Goal: Transaction & Acquisition: Purchase product/service

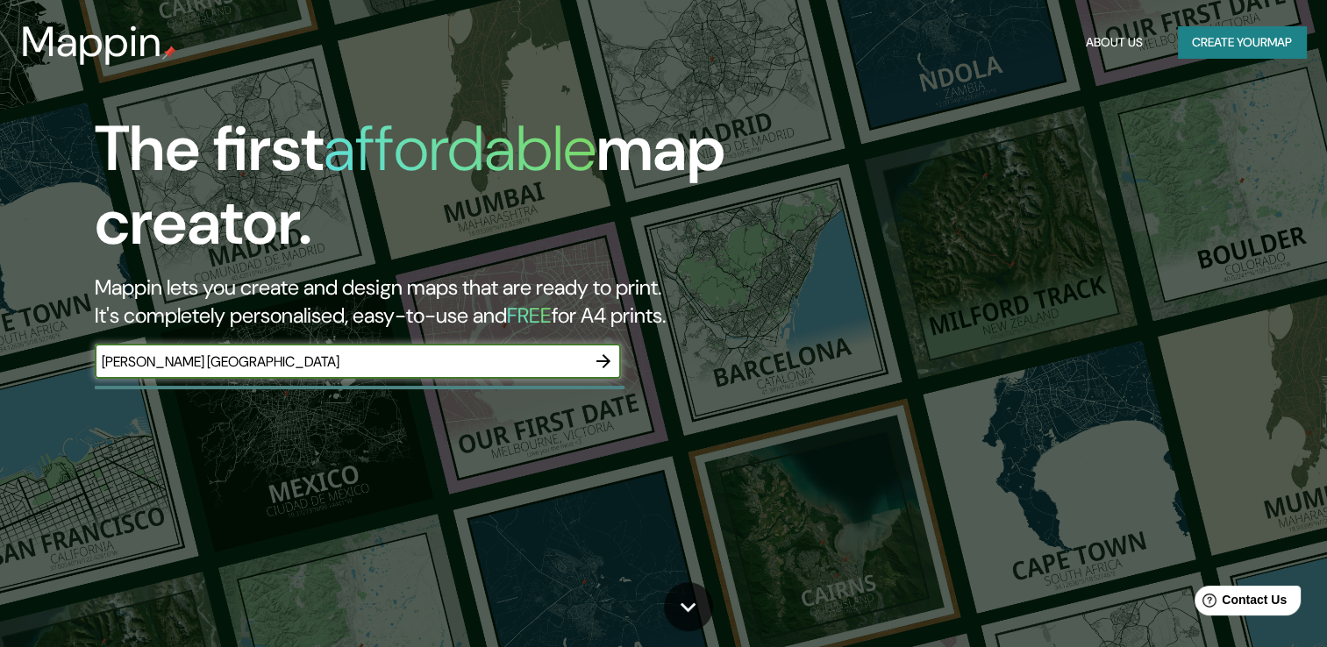
type input "leon guanajuato"
click at [596, 358] on icon "button" at bounding box center [603, 361] width 21 height 21
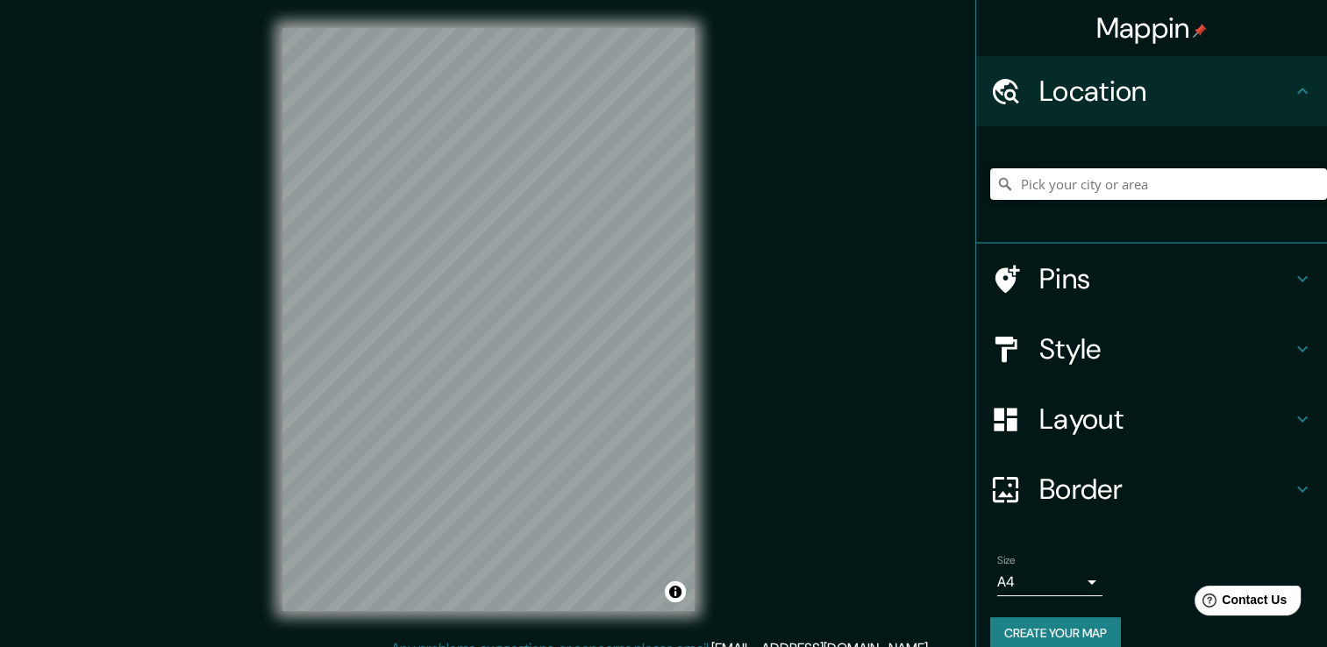
click at [1110, 189] on input "Pick your city or area" at bounding box center [1158, 184] width 337 height 32
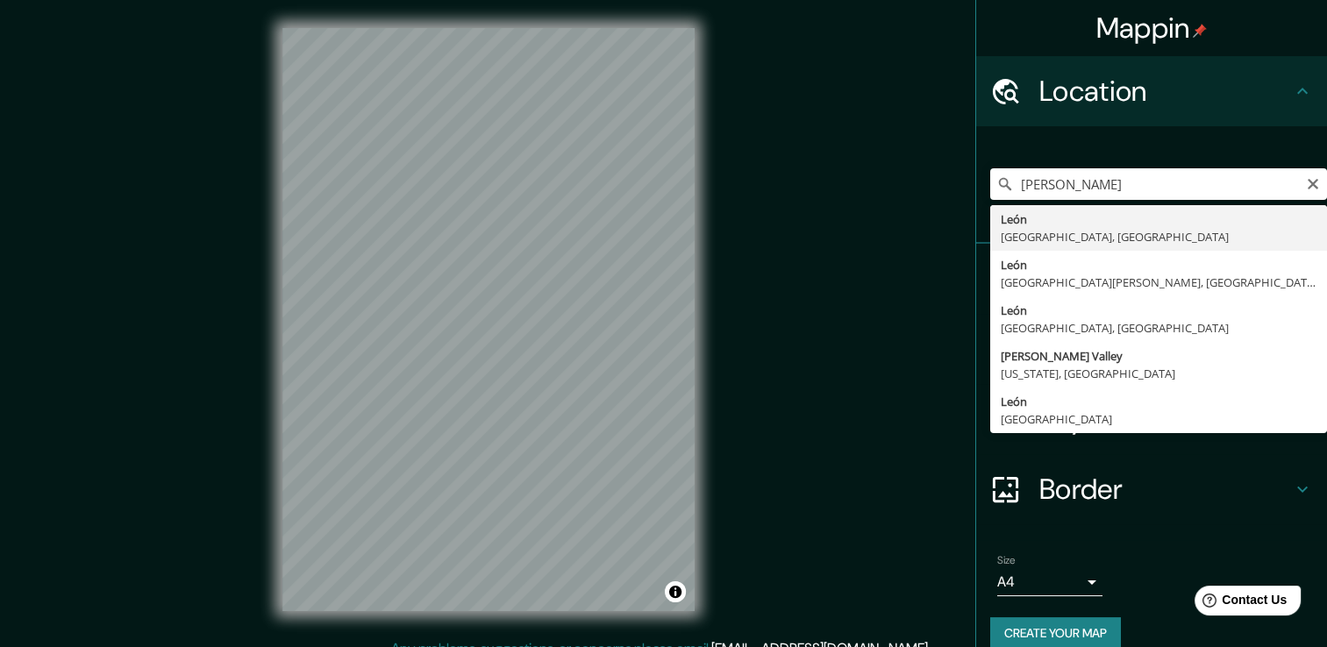
type input "León, Guanajuato, México"
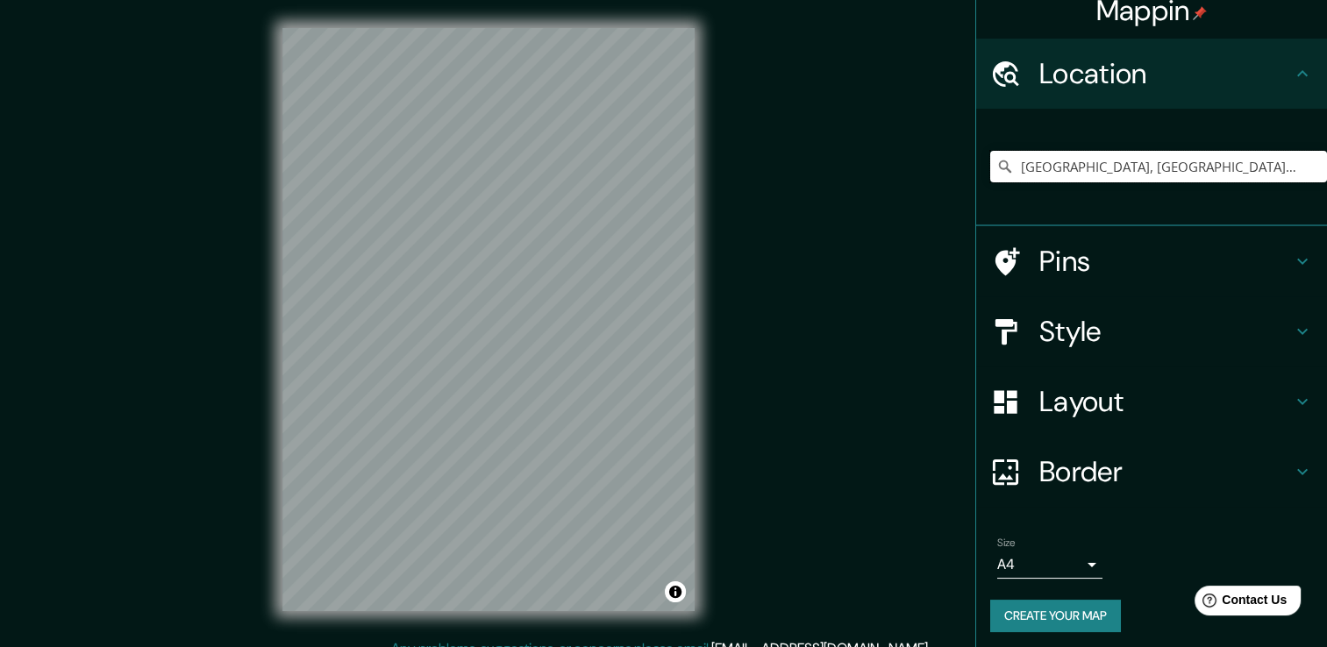
scroll to position [22, 0]
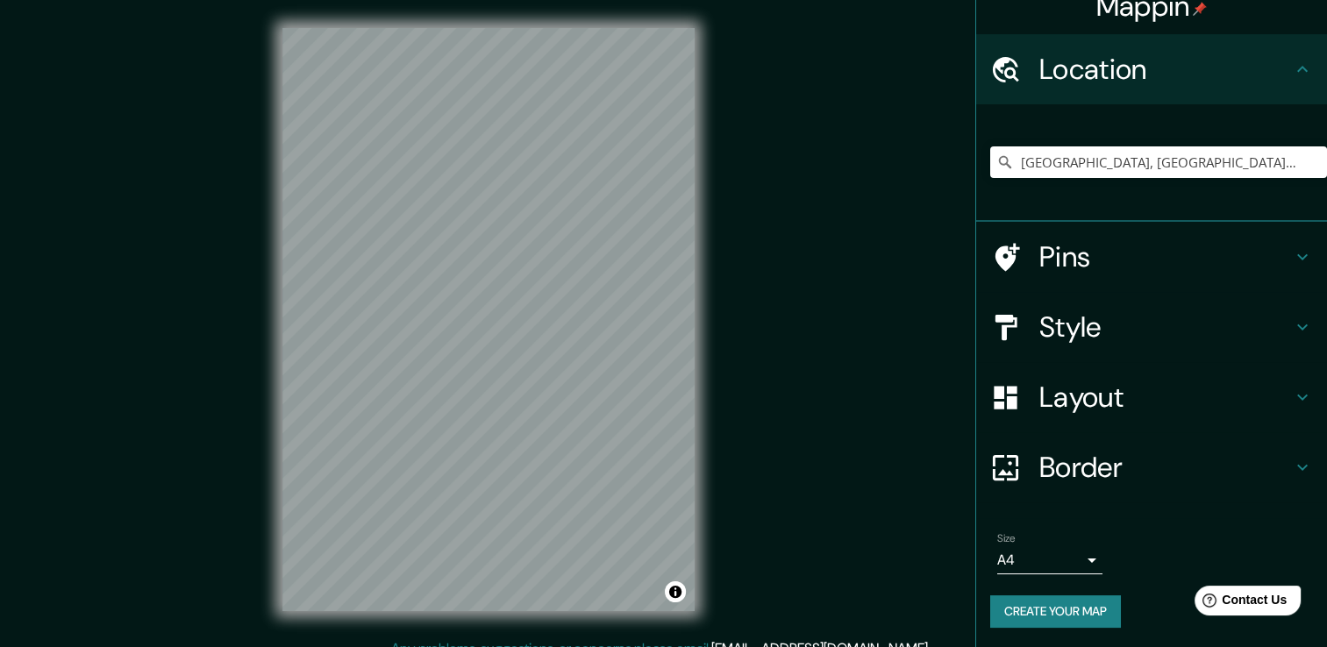
click at [1079, 554] on body "Mappin Location León, Guanajuato, México Pins Style Layout Border Choose a bord…" at bounding box center [663, 323] width 1327 height 647
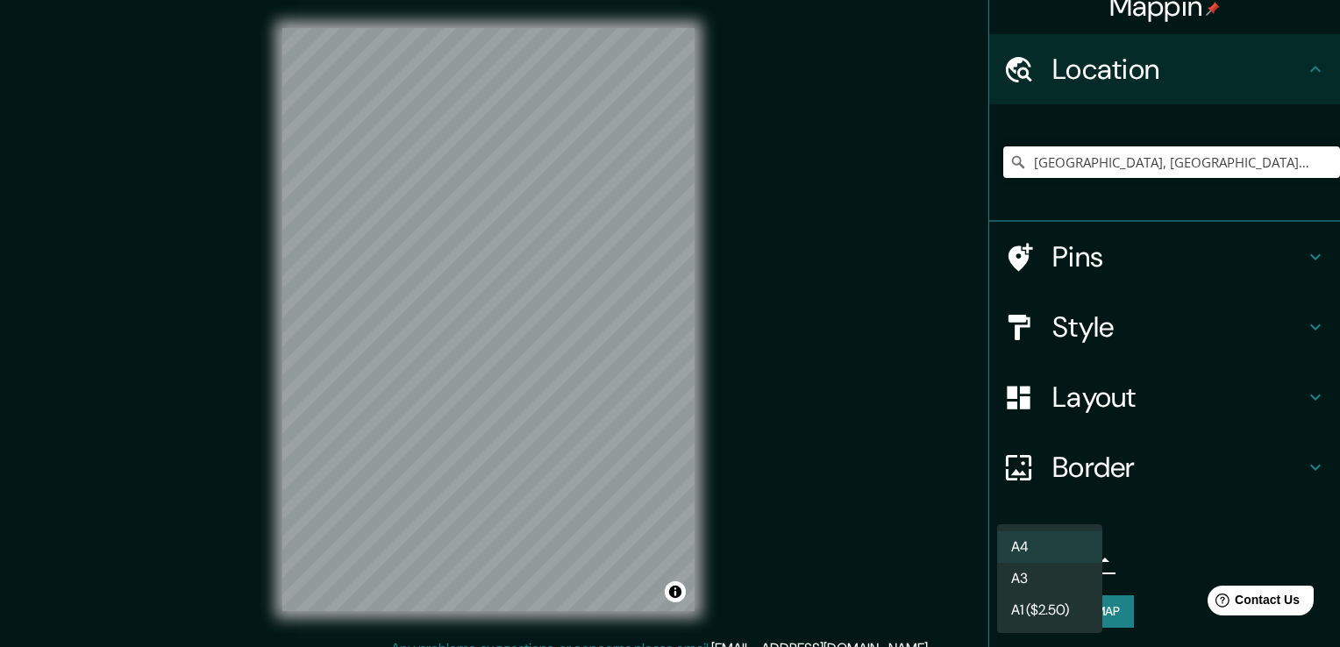
click at [1046, 575] on li "A3" at bounding box center [1049, 579] width 105 height 32
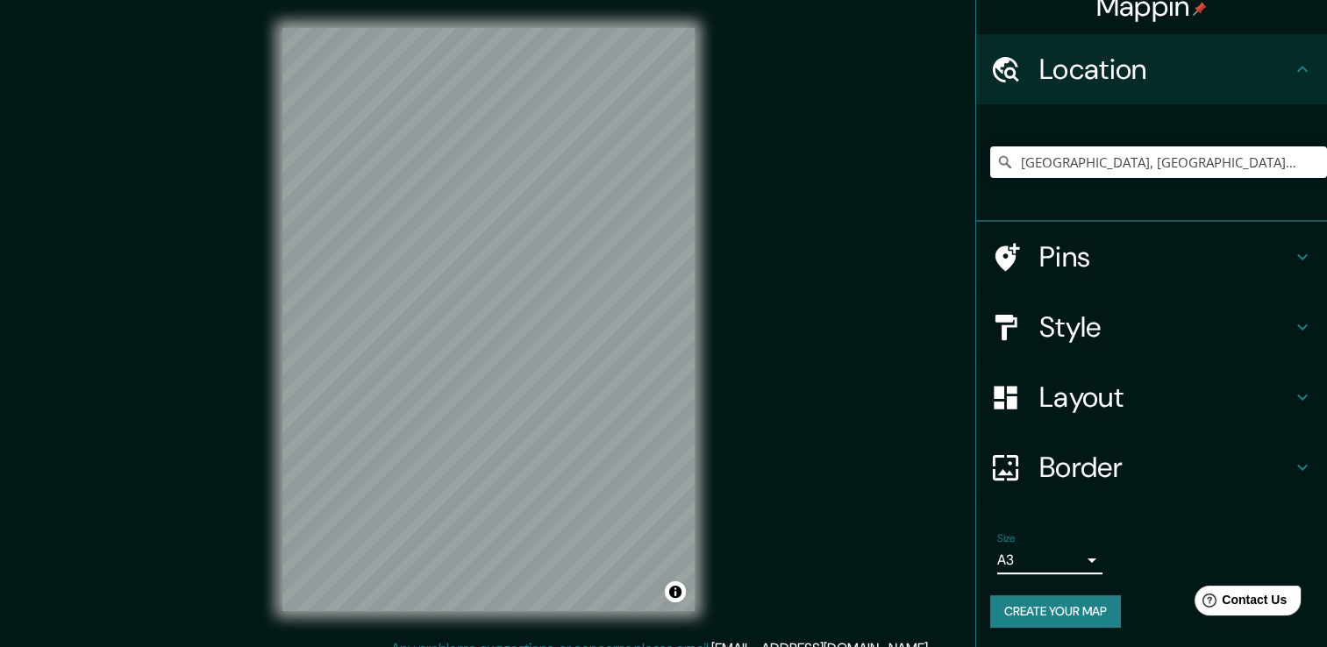
click at [1046, 555] on body "Mappin Location León, Guanajuato, México Pins Style Layout Border Choose a bord…" at bounding box center [663, 323] width 1327 height 647
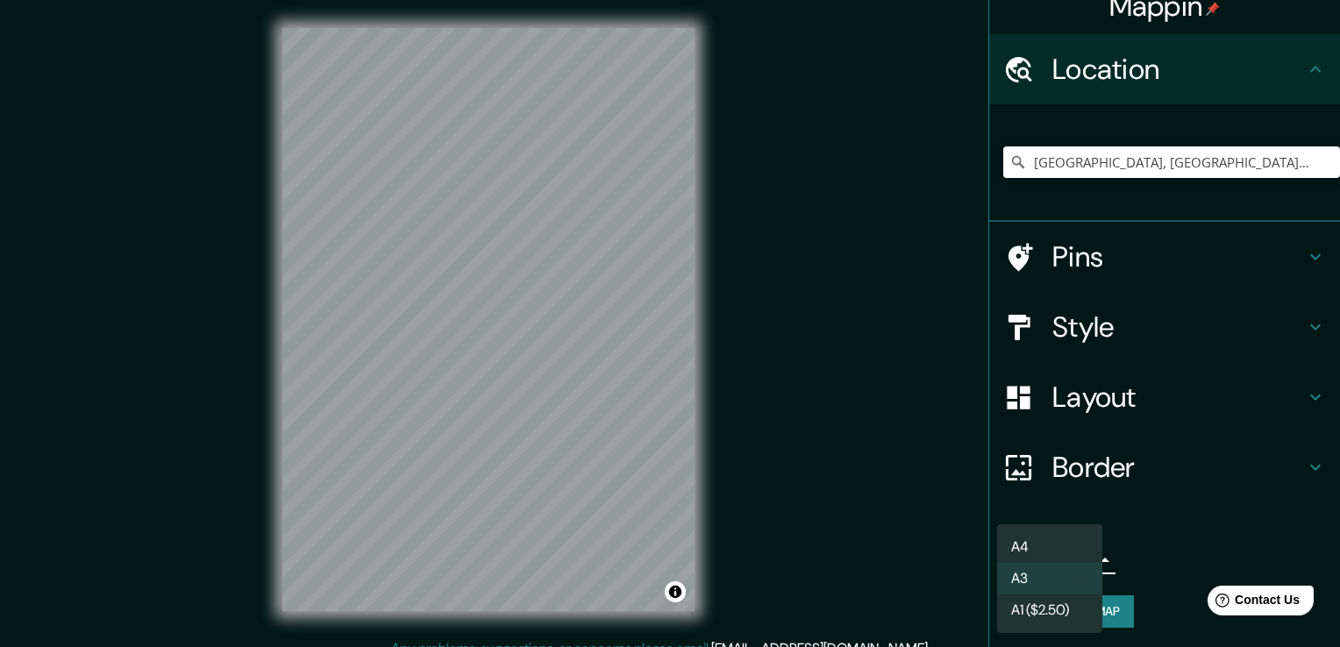
click at [1025, 546] on li "A4" at bounding box center [1049, 548] width 105 height 32
type input "single"
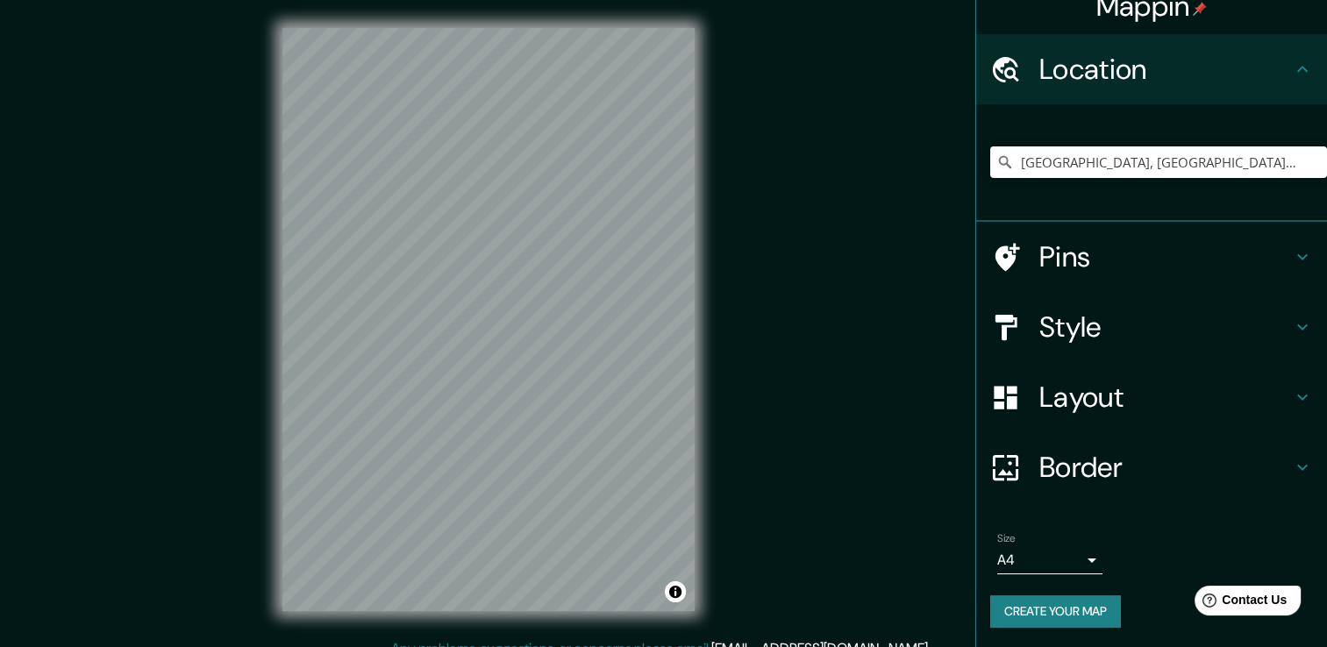
click at [1068, 609] on button "Create your map" at bounding box center [1055, 612] width 131 height 32
